Goal: Information Seeking & Learning: Learn about a topic

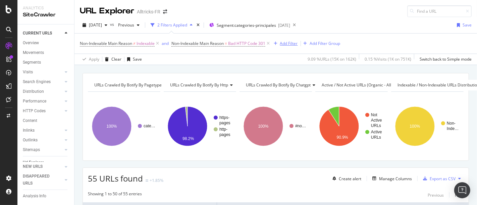
click at [292, 41] on div "Add Filter" at bounding box center [289, 44] width 18 height 6
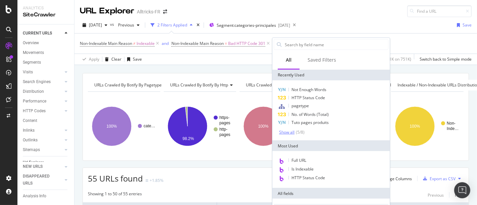
click at [290, 132] on div "Show all" at bounding box center [286, 132] width 15 height 5
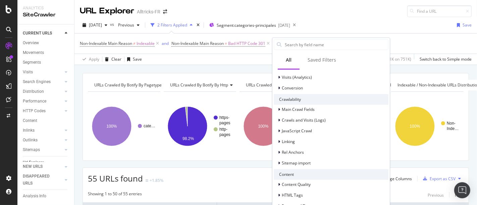
scroll to position [223, 0]
click at [327, 143] on div "Linking" at bounding box center [331, 141] width 115 height 9
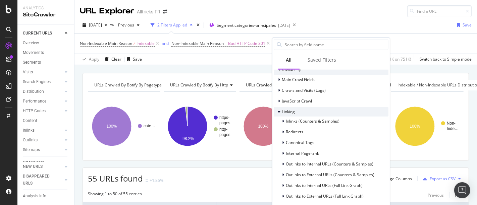
scroll to position [253, 0]
click at [322, 123] on span "Inlinks (Counters & Samples)" at bounding box center [313, 122] width 54 height 6
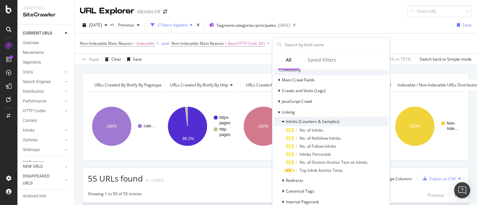
click at [322, 123] on span "Inlinks (Counters & Samples)" at bounding box center [313, 122] width 54 height 6
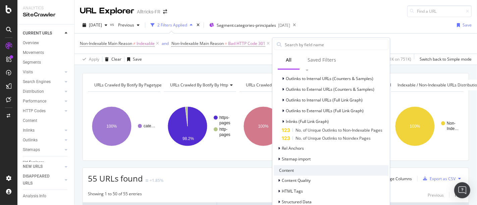
scroll to position [379, 0]
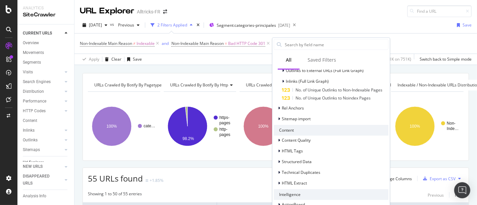
click at [185, 71] on div "URLs Crawled By Botify By pagetype Chart (by Value) Table Expand Export as CSV …" at bounding box center [275, 73] width 402 height 16
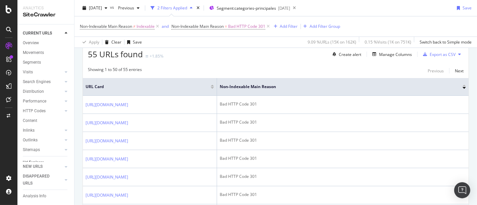
scroll to position [124, 0]
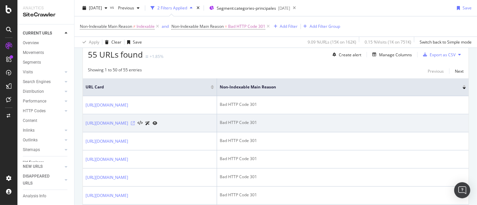
click at [135, 125] on icon at bounding box center [133, 123] width 4 height 4
click at [128, 120] on link "https://www.alltricks.fr/C-326181--toutes-les-cles-dynamometriques" at bounding box center [107, 123] width 43 height 7
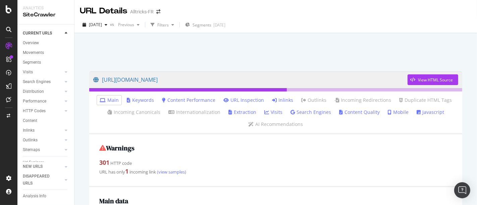
click at [277, 97] on link "Inlinks" at bounding box center [282, 100] width 21 height 7
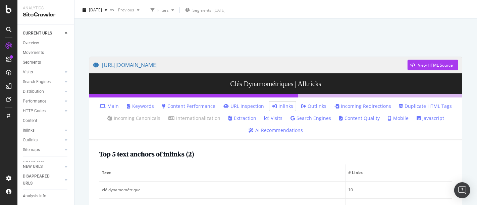
scroll to position [12, 0]
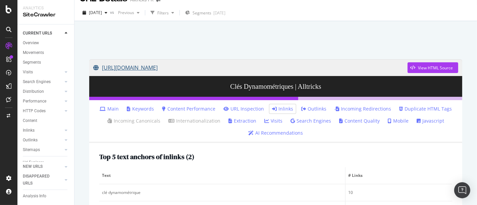
click at [166, 68] on link "https://www.alltricks.fr/C-326181-toutes-les-cles-dynamometriques" at bounding box center [250, 67] width 314 height 17
